Goal: Task Accomplishment & Management: Complete application form

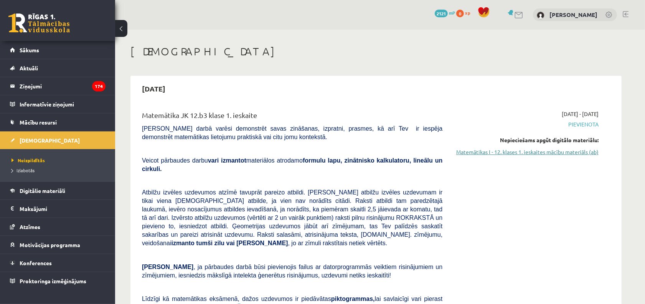
click at [565, 154] on link "Matemātikas I - 12. klases 1. ieskaites mācību materiāls (ab)" at bounding box center [526, 152] width 145 height 8
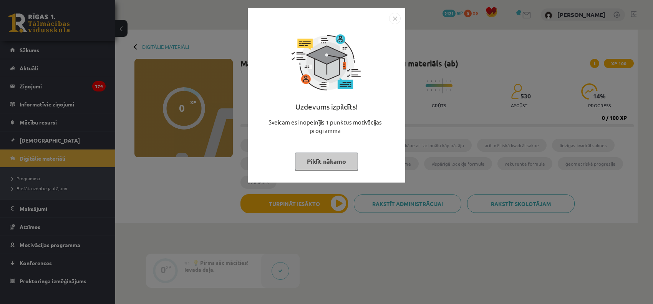
click at [331, 162] on button "Pildīt nākamo" at bounding box center [326, 161] width 63 height 18
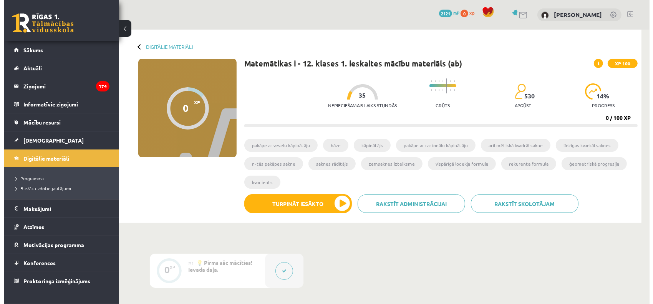
scroll to position [96, 0]
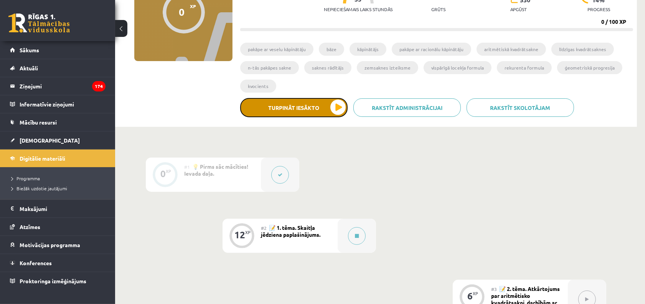
click at [323, 107] on button "Turpināt iesākto" at bounding box center [293, 107] width 107 height 19
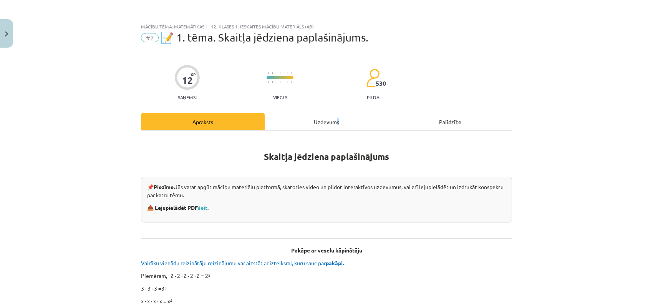
click at [333, 118] on div "Uzdevums" at bounding box center [326, 121] width 124 height 17
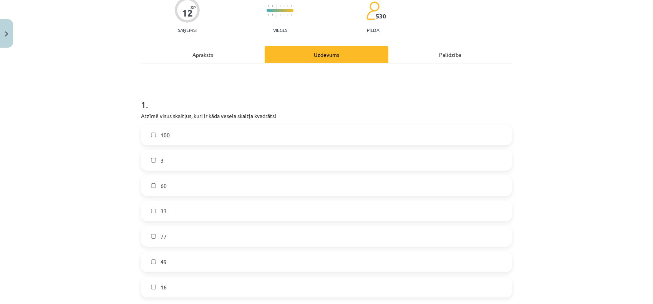
click at [205, 58] on div "Apraksts" at bounding box center [203, 54] width 124 height 17
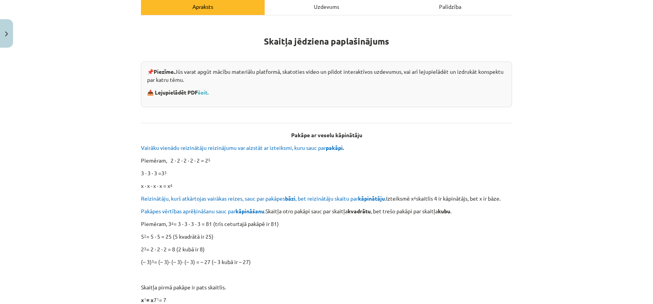
scroll to position [163, 0]
click at [319, 10] on div "Uzdevums" at bounding box center [326, 6] width 124 height 17
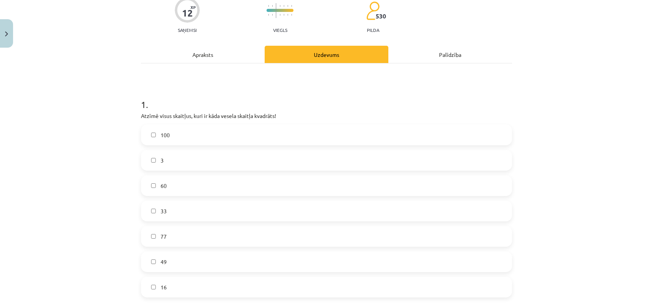
scroll to position [115, 0]
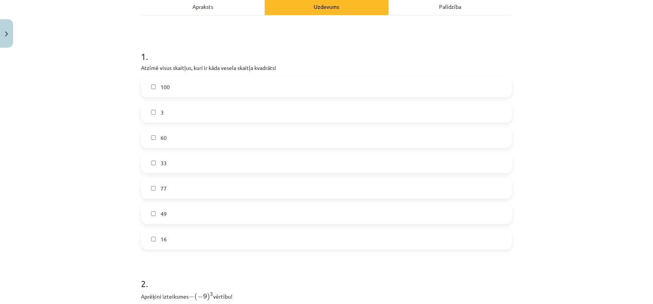
click at [257, 87] on label "100" at bounding box center [326, 86] width 369 height 19
click at [173, 138] on label "60" at bounding box center [326, 137] width 369 height 19
click at [160, 212] on span "49" at bounding box center [163, 214] width 6 height 8
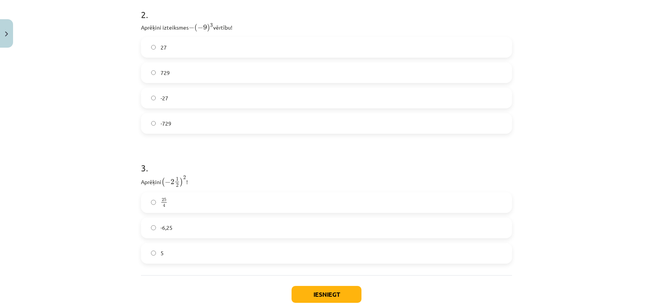
scroll to position [288, 0]
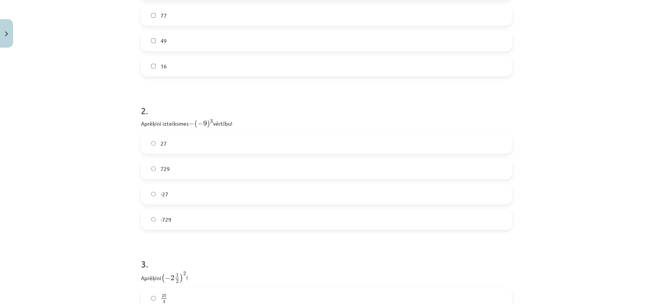
click at [185, 174] on label "729" at bounding box center [326, 168] width 369 height 19
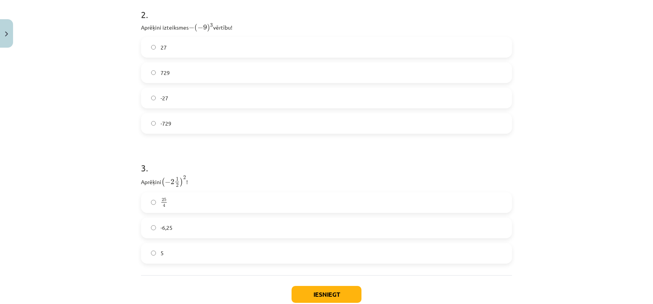
click at [195, 207] on label "25 4 25 4" at bounding box center [326, 202] width 369 height 19
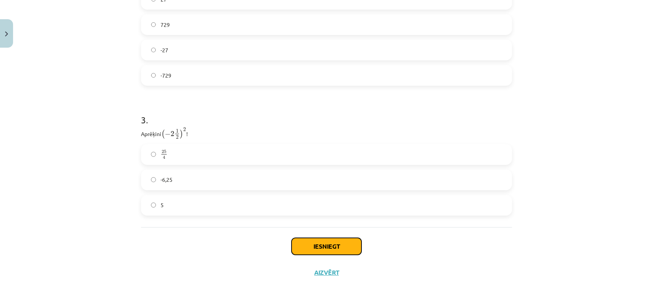
click at [346, 248] on button "Iesniegt" at bounding box center [326, 246] width 70 height 17
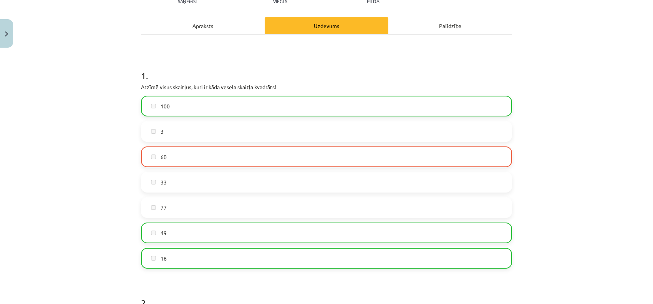
scroll to position [456, 0]
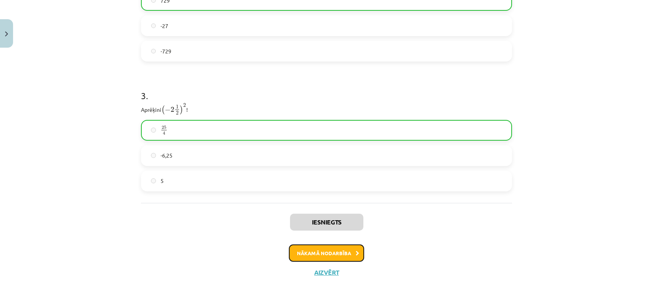
click at [302, 251] on button "Nākamā nodarbība" at bounding box center [326, 253] width 75 height 18
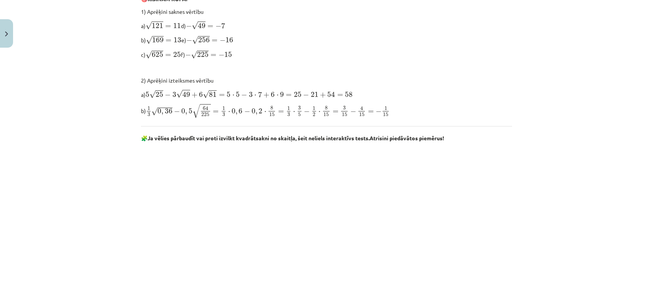
scroll to position [403, 0]
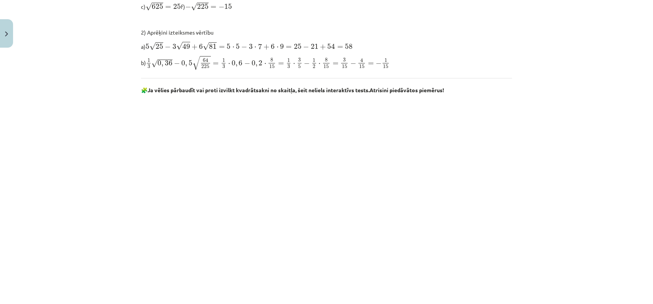
drag, startPoint x: 551, startPoint y: 62, endPoint x: 562, endPoint y: 1, distance: 61.7
click at [564, 33] on div "Mācību tēma: Matemātikas i - 12. klases 1. ieskaites mācību materiāls (ab) #3 📝…" at bounding box center [326, 152] width 653 height 304
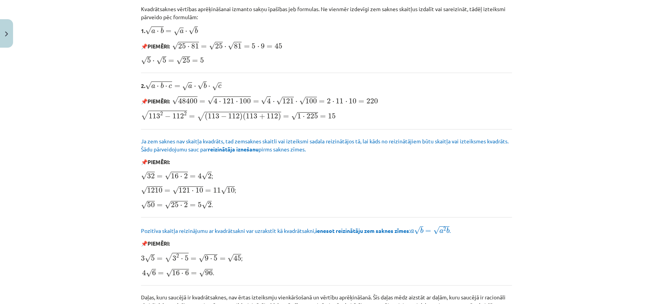
scroll to position [901, 0]
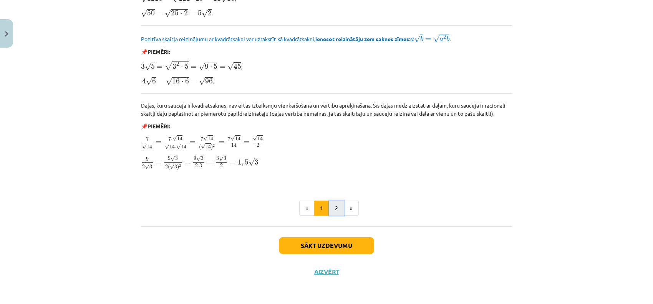
click at [332, 212] on button "2" at bounding box center [336, 207] width 15 height 15
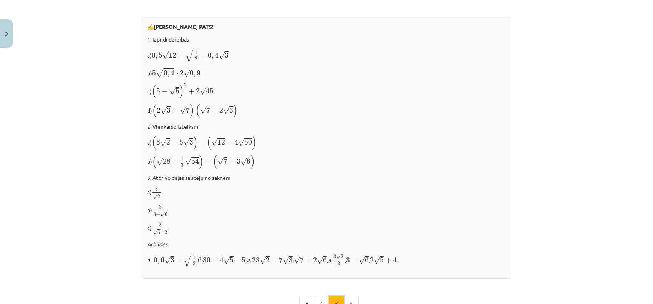
scroll to position [438, 0]
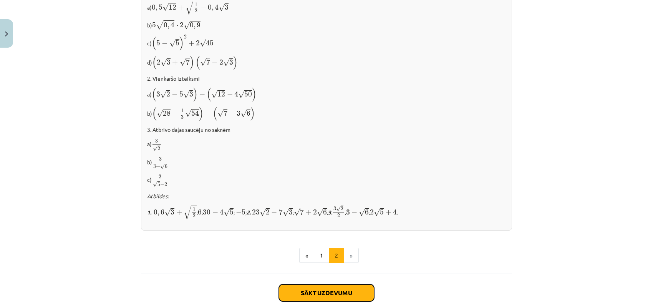
click at [338, 288] on button "Sākt uzdevumu" at bounding box center [326, 292] width 95 height 17
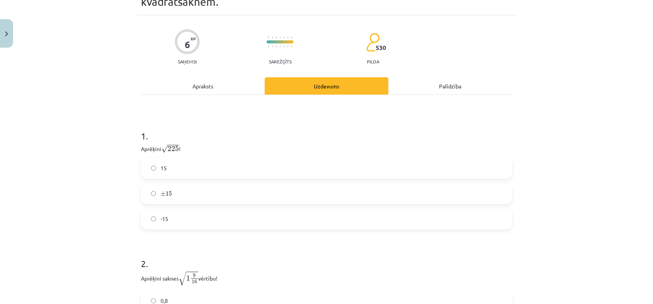
scroll to position [0, 0]
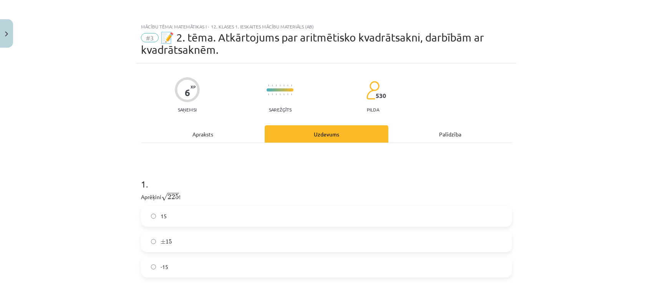
click at [458, 162] on div "1 . Aprēķini √ 225 225 ! 15 ± 15 ± 15 -15 2 . Aprēķini saknes √ 1 9 16 1 9 16 v…" at bounding box center [326, 269] width 371 height 253
drag, startPoint x: 200, startPoint y: 217, endPoint x: 196, endPoint y: 219, distance: 4.3
click at [200, 217] on label "15" at bounding box center [326, 216] width 369 height 19
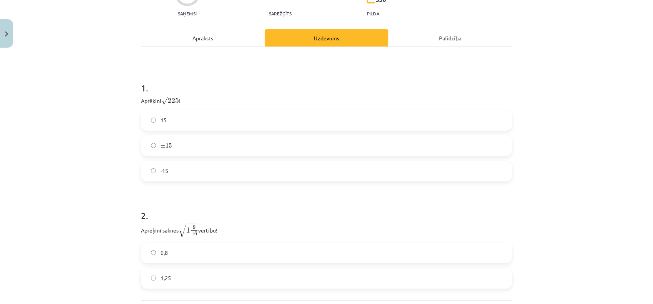
scroll to position [169, 0]
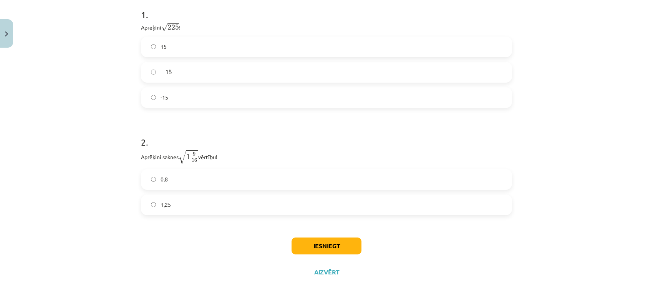
click at [199, 208] on label "1,25" at bounding box center [326, 204] width 369 height 19
click at [344, 252] on button "Iesniegt" at bounding box center [326, 245] width 70 height 17
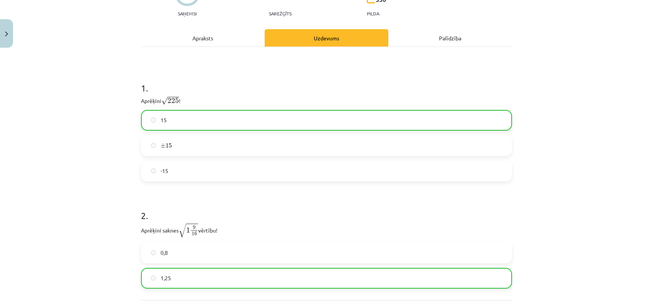
scroll to position [144, 0]
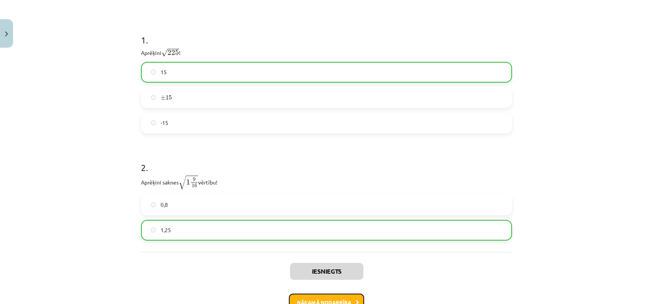
click at [349, 294] on button "Nākamā nodarbība" at bounding box center [326, 302] width 75 height 18
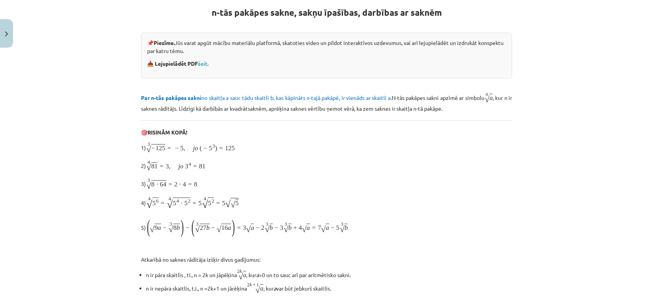
scroll to position [19, 0]
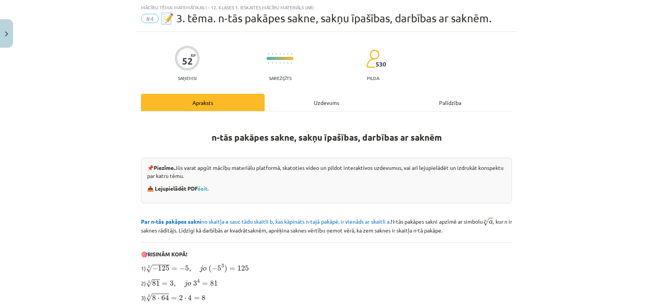
click at [331, 106] on div "Uzdevums" at bounding box center [326, 102] width 124 height 17
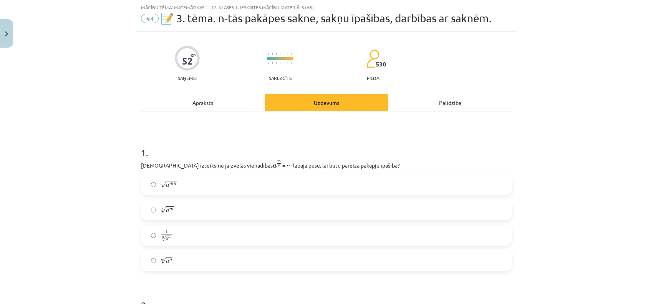
scroll to position [115, 0]
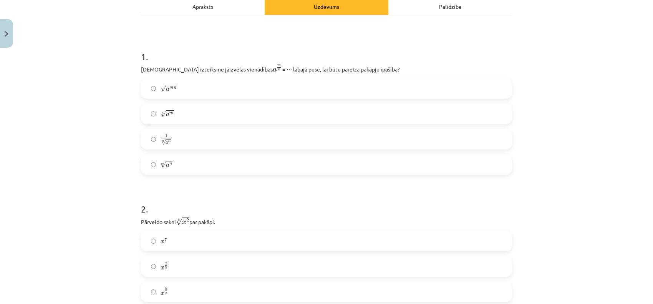
click at [224, 1] on div "Apraksts" at bounding box center [203, 6] width 124 height 17
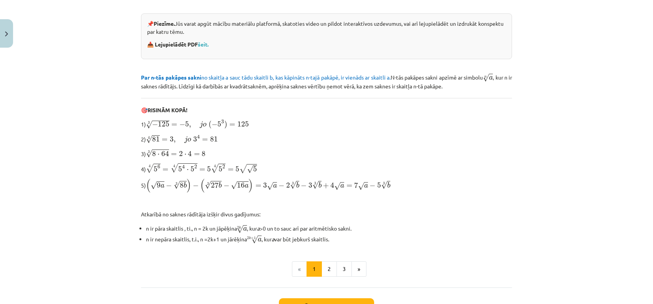
scroll to position [211, 0]
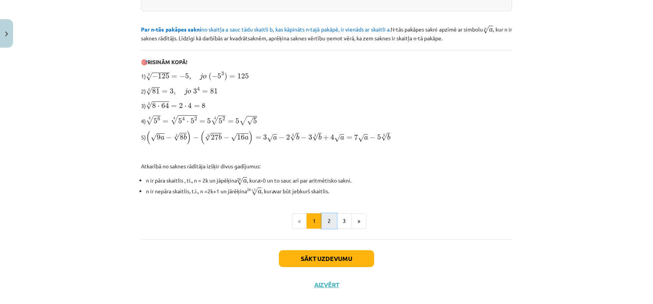
click at [329, 220] on button "2" at bounding box center [328, 220] width 15 height 15
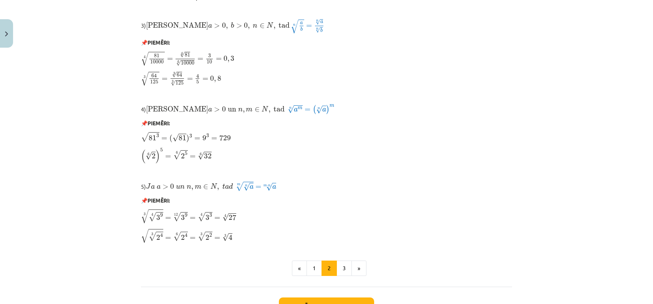
scroll to position [630, 0]
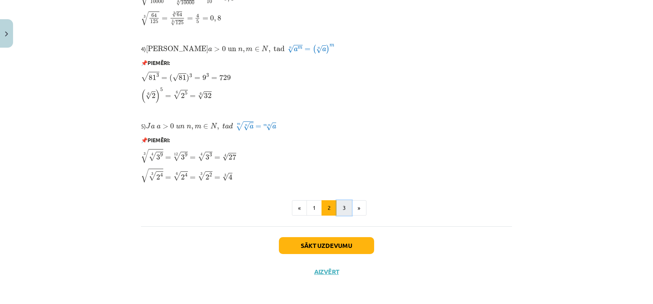
click at [336, 205] on button "3" at bounding box center [343, 207] width 15 height 15
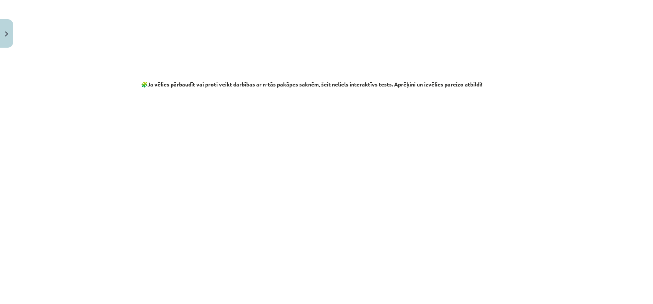
scroll to position [988, 0]
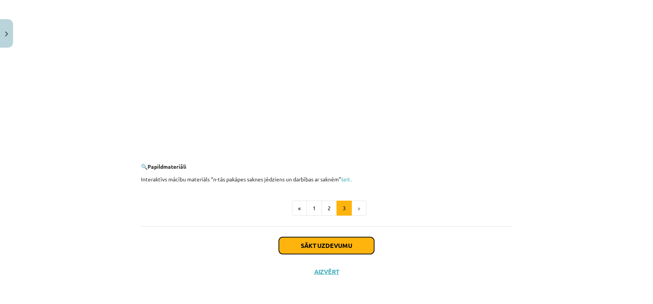
click at [325, 241] on button "Sākt uzdevumu" at bounding box center [326, 245] width 95 height 17
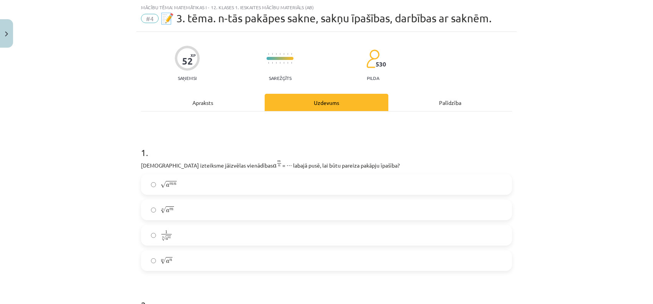
scroll to position [67, 0]
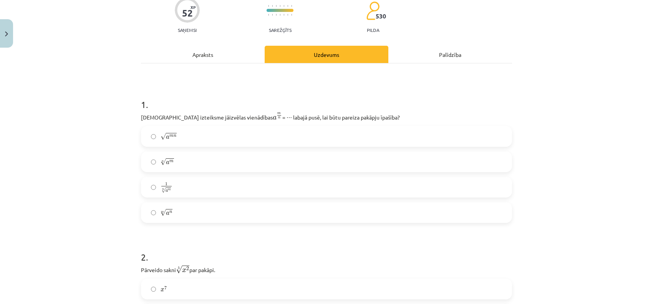
drag, startPoint x: 129, startPoint y: 116, endPoint x: 413, endPoint y: 112, distance: 283.7
click at [413, 112] on div "Mācību tēma: Matemātikas i - 12. klases 1. ieskaites mācību materiāls (ab) #4 📝…" at bounding box center [326, 152] width 653 height 304
drag, startPoint x: 300, startPoint y: 103, endPoint x: 216, endPoint y: 108, distance: 84.2
click at [227, 108] on h1 "1 ." at bounding box center [326, 98] width 371 height 24
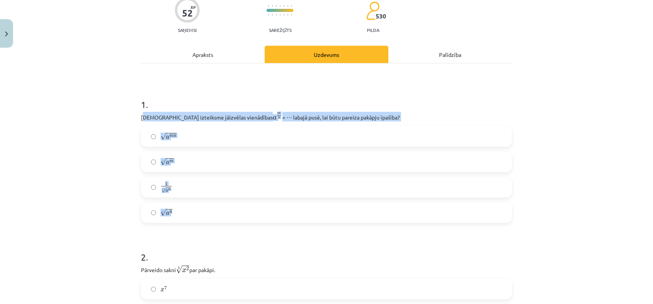
drag, startPoint x: 139, startPoint y: 113, endPoint x: 218, endPoint y: 154, distance: 89.1
click at [205, 212] on div "1 . [DEMOGRAPHIC_DATA] izteiksme jāizvēlas vienādības a m n a m n = ⋯ labajā pu…" at bounding box center [326, 154] width 371 height 137
copy div "ura izteiksme jāizvēlas vienādības a m n a m n = ⋯ labajā pusē, lai būtu pareiz…"
click at [102, 173] on div "Mācību tēma: Matemātikas i - 12. klases 1. ieskaites mācību materiāls (ab) #4 📝…" at bounding box center [326, 152] width 653 height 304
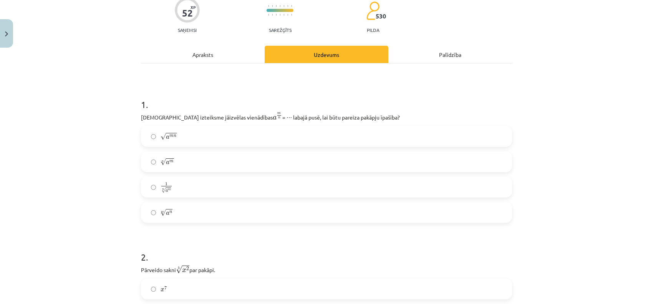
click at [182, 160] on label "n √ a m a m n" at bounding box center [326, 161] width 369 height 19
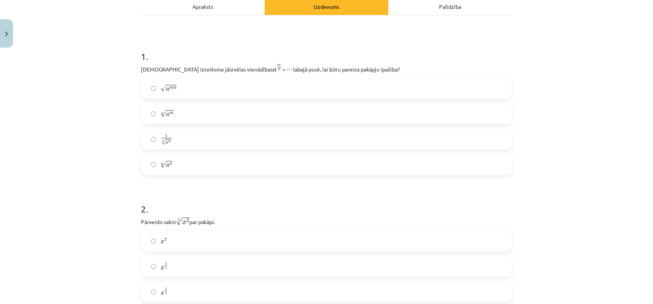
scroll to position [211, 0]
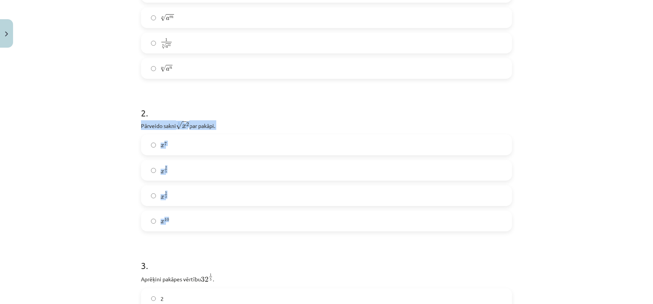
drag, startPoint x: 136, startPoint y: 125, endPoint x: 195, endPoint y: 222, distance: 113.0
copy div "Pārveido sakni 5 √ x 2 x 2 5 par pakāpi. x 7 x 7 x 2 5 x 2 5 x 5 2 x 5 2 x 10"
click at [85, 143] on div "Mācību tēma: Matemātikas i - 12. klases 1. ieskaites mācību materiāls (ab) #4 📝…" at bounding box center [326, 152] width 653 height 304
click at [186, 170] on label "x 2 5 x 2 5" at bounding box center [326, 169] width 369 height 19
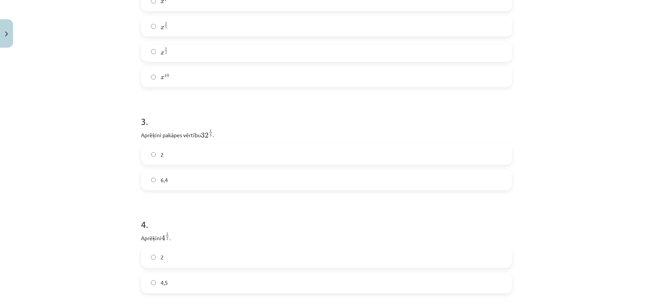
scroll to position [403, 0]
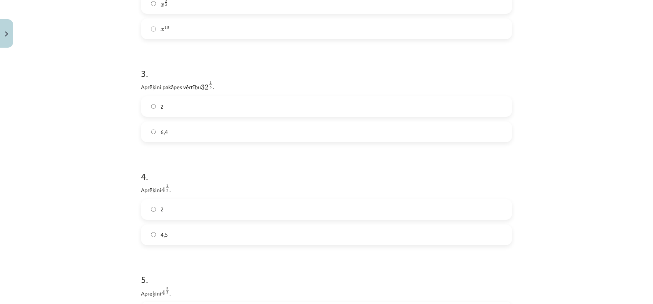
click at [185, 111] on label "2" at bounding box center [326, 106] width 369 height 19
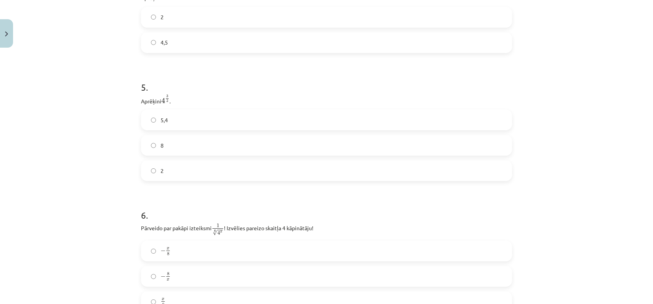
scroll to position [499, 0]
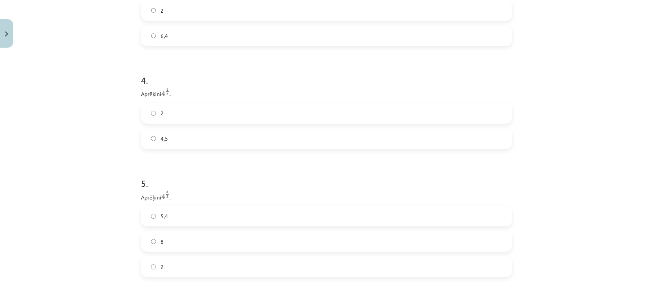
click at [177, 112] on label "2" at bounding box center [326, 113] width 369 height 19
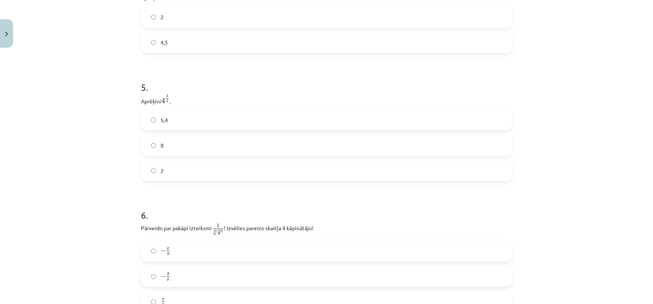
click at [174, 146] on label "8" at bounding box center [326, 145] width 369 height 19
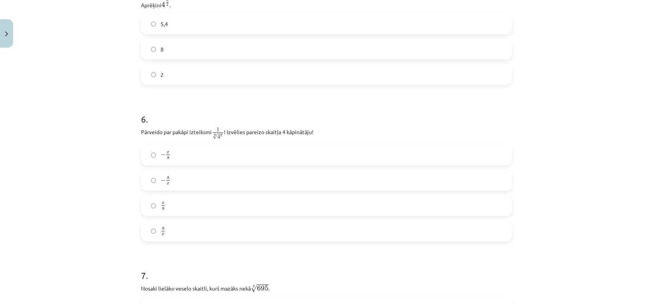
scroll to position [739, 0]
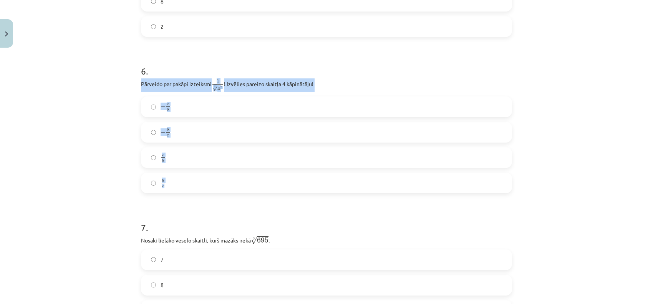
drag, startPoint x: 137, startPoint y: 85, endPoint x: 198, endPoint y: 145, distance: 85.0
click at [187, 189] on div "6 . Pārveido par pakāpi izteiksmi 1 8 √ 4 x 1 4 x 8 ! Izvēlies pareizo skaitļa …" at bounding box center [326, 122] width 371 height 141
copy div "Pārveido par pakāpi izteiksmi 1 8 √ 4 x 1 4 x 8 ! Izvēlies pareizo skaitļa 4 kā…"
click at [117, 168] on div "Mācību tēma: Matemātikas i - 12. klases 1. ieskaites mācību materiāls (ab) #4 📝…" at bounding box center [326, 152] width 653 height 304
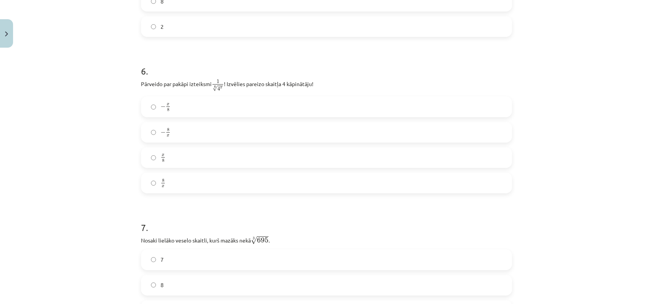
click at [185, 187] on label "8 x 8 x" at bounding box center [326, 182] width 369 height 19
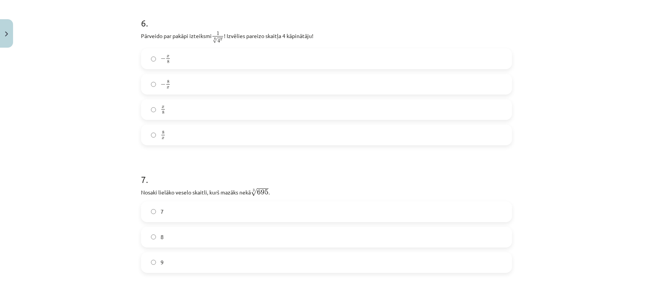
scroll to position [883, 0]
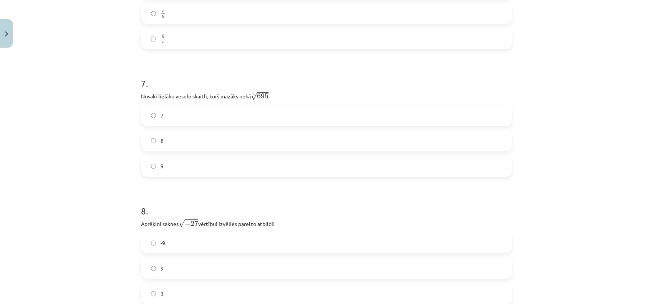
click at [186, 146] on label "8" at bounding box center [326, 140] width 369 height 19
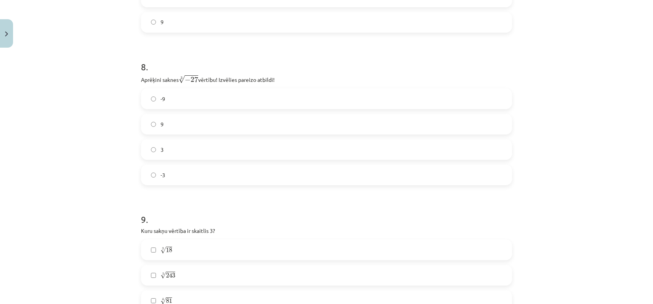
scroll to position [979, 0]
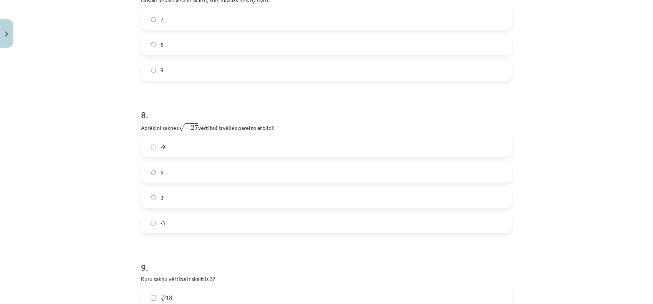
click at [171, 79] on label "9" at bounding box center [326, 70] width 369 height 19
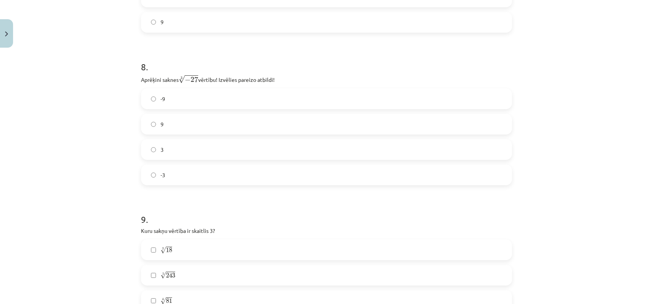
click at [168, 174] on label "-3" at bounding box center [326, 174] width 369 height 19
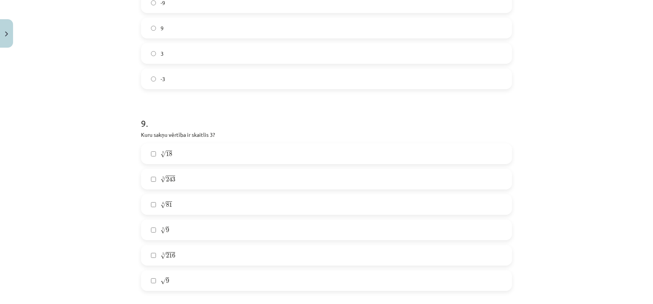
scroll to position [1171, 0]
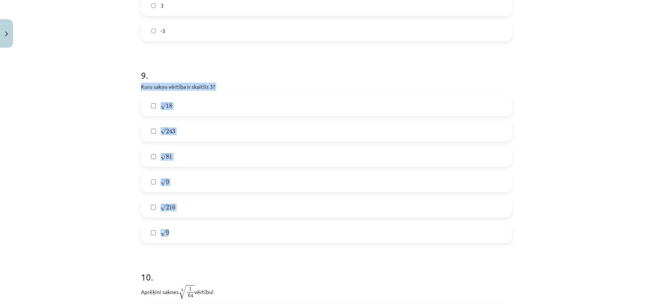
drag, startPoint x: 136, startPoint y: 87, endPoint x: 193, endPoint y: 233, distance: 156.9
copy div "Kuru sakņu vērtība ir skaitlis 3? 3 √ 18 18 3 5 √ 243 243 5 4 √ 81 81 4 3 √ 9 9…"
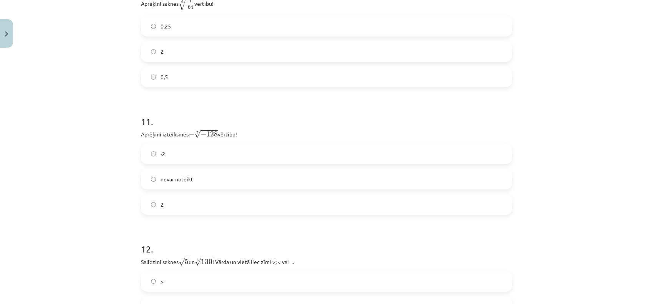
scroll to position [1267, 0]
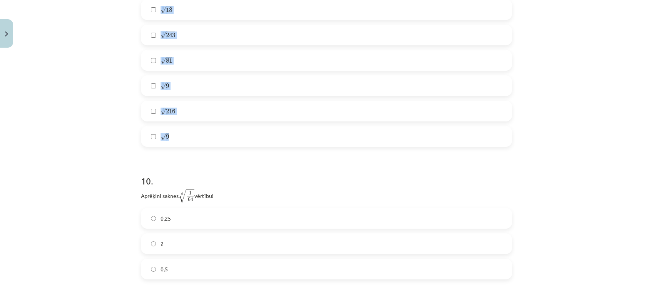
click at [91, 110] on div "Mācību tēma: Matemātikas i - 12. klases 1. ieskaites mācību materiāls (ab) #4 📝…" at bounding box center [326, 152] width 653 height 304
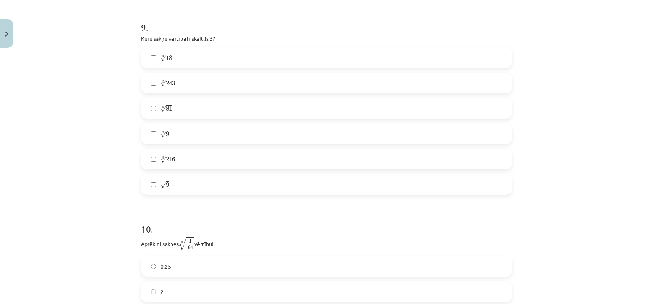
click at [197, 81] on label "5 √ 243 243 5" at bounding box center [326, 82] width 369 height 19
click at [187, 112] on label "4 √ 81 81 4" at bounding box center [326, 108] width 369 height 19
click at [191, 184] on label "√ 9 9" at bounding box center [326, 184] width 369 height 19
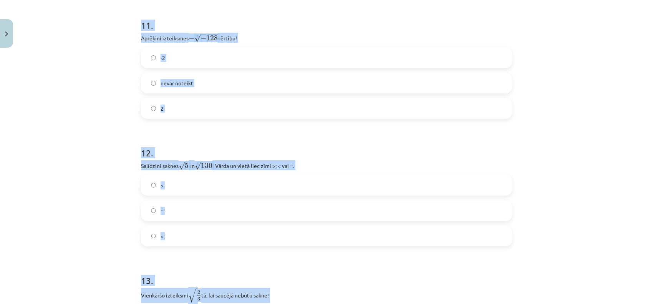
scroll to position [1693, 0]
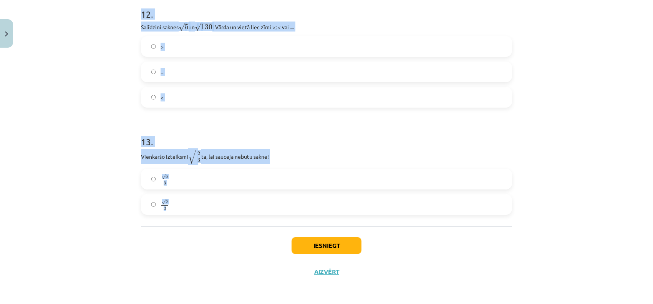
drag, startPoint x: 131, startPoint y: 139, endPoint x: 238, endPoint y: 181, distance: 115.3
click at [248, 218] on div "Mācību tēma: Matemātikas i - 12. klases 1. ieskaites mācību materiāls (ab) #4 📝…" at bounding box center [326, 152] width 653 height 304
copy form "10 . Aprēķini saknes 6 √ 1 64 1 64 6 vērtību! 0,25 2 0,5 11 . Aprēķini izteiksm…"
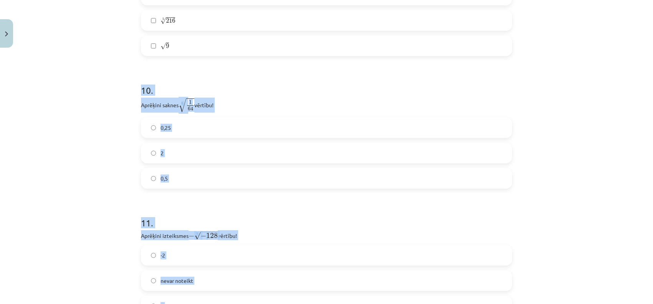
scroll to position [1309, 0]
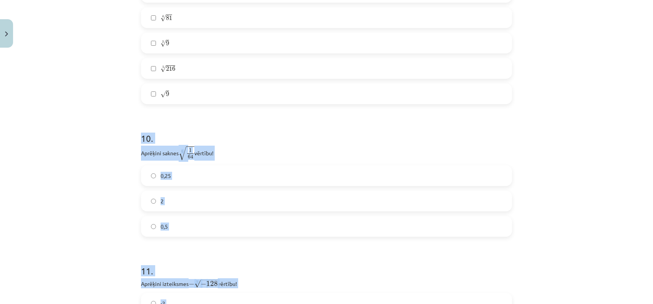
click at [116, 168] on div "Mācību tēma: Matemātikas i - 12. klases 1. ieskaites mācību materiāls (ab) #4 📝…" at bounding box center [326, 152] width 653 height 304
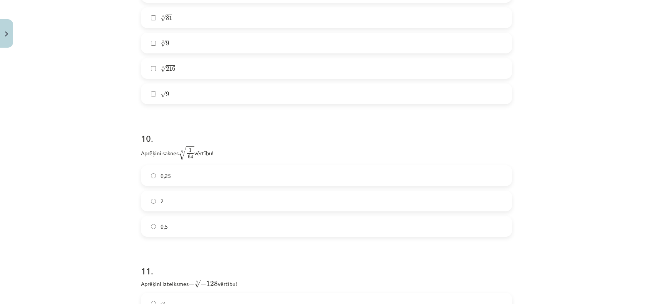
click at [158, 193] on label "2" at bounding box center [326, 200] width 369 height 19
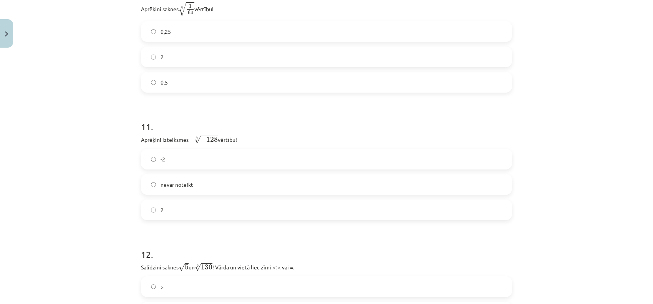
drag, startPoint x: 175, startPoint y: 207, endPoint x: 177, endPoint y: 200, distance: 6.7
click at [175, 206] on label "2" at bounding box center [326, 209] width 369 height 19
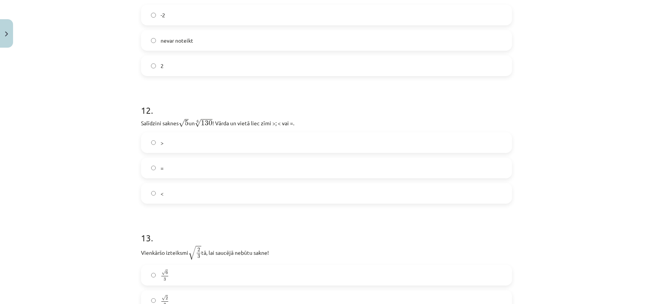
click at [200, 149] on label ">" at bounding box center [326, 142] width 369 height 19
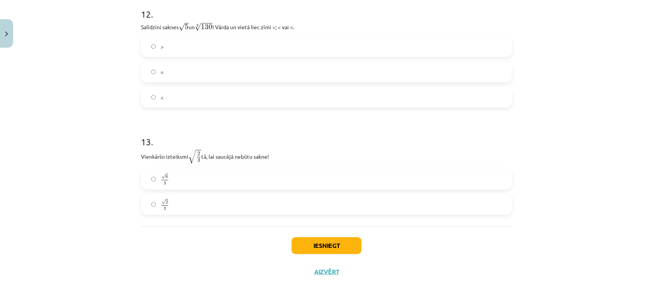
click at [194, 185] on label "√ 6 3 6 3" at bounding box center [326, 178] width 369 height 19
click at [338, 245] on button "Iesniegt" at bounding box center [326, 245] width 70 height 17
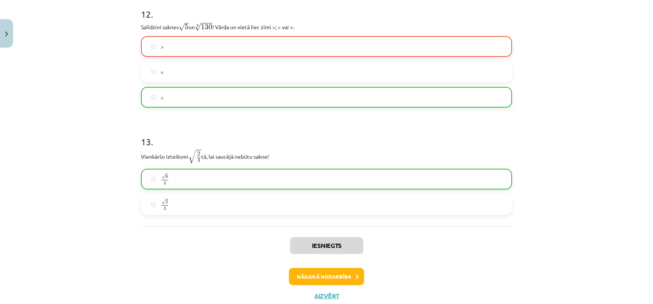
scroll to position [1718, 0]
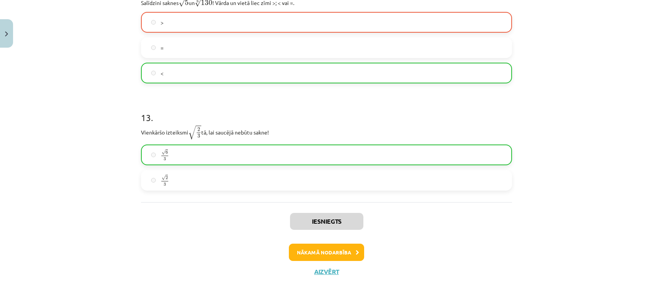
click at [323, 132] on p "Vienkāršo izteiksmi √ 2 3 2 3 tā, lai saucējā nebūtu sakne!" at bounding box center [326, 132] width 371 height 15
click at [333, 189] on label "√ 2 3 2 3" at bounding box center [326, 179] width 369 height 19
click at [344, 246] on button "Nākamā nodarbība" at bounding box center [326, 252] width 75 height 18
